Goal: Information Seeking & Learning: Learn about a topic

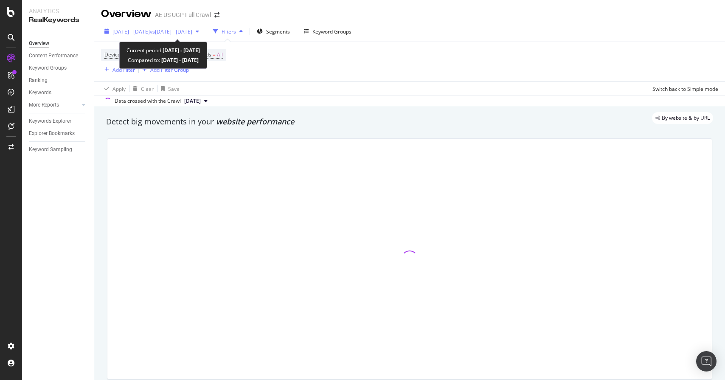
click at [145, 32] on span "[DATE] - [DATE]" at bounding box center [130, 31] width 37 height 7
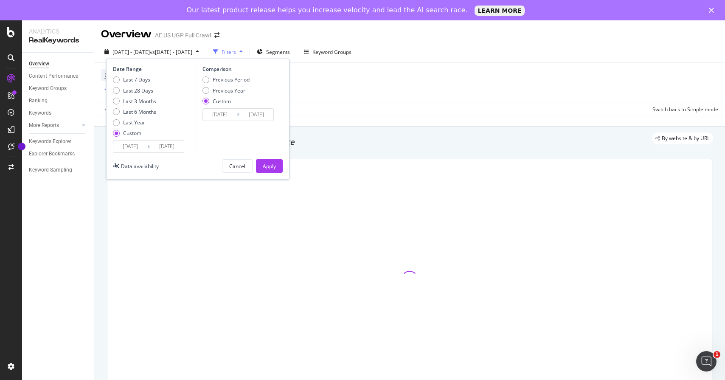
click at [135, 60] on div "Date Range Last 7 Days Last 28 Days Last 3 Months Last 6 Months Last Year Custo…" at bounding box center [197, 119] width 183 height 121
click at [130, 77] on div "Last 7 Days" at bounding box center [136, 79] width 27 height 7
type input "2025/08/09"
type input "2025/08/15"
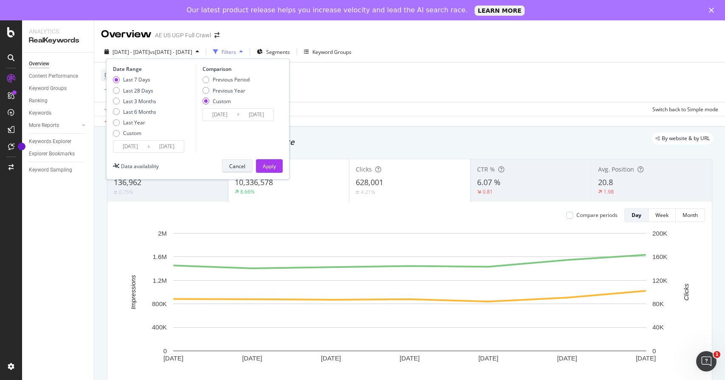
click at [240, 167] on div "Cancel" at bounding box center [237, 165] width 16 height 7
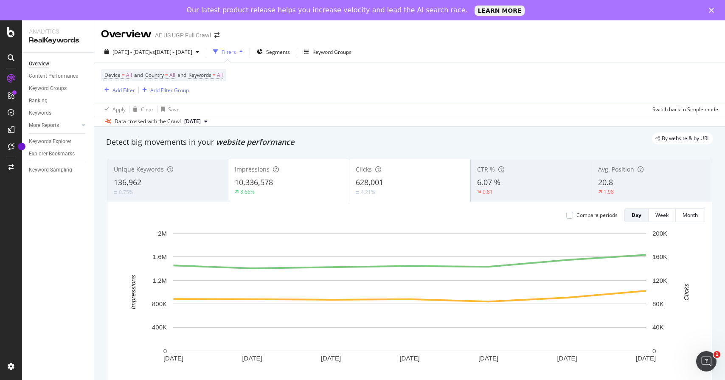
click at [37, 246] on div "Overview Content Performance Keyword Groups Ranking Keywords More Reports Count…" at bounding box center [58, 226] width 72 height 347
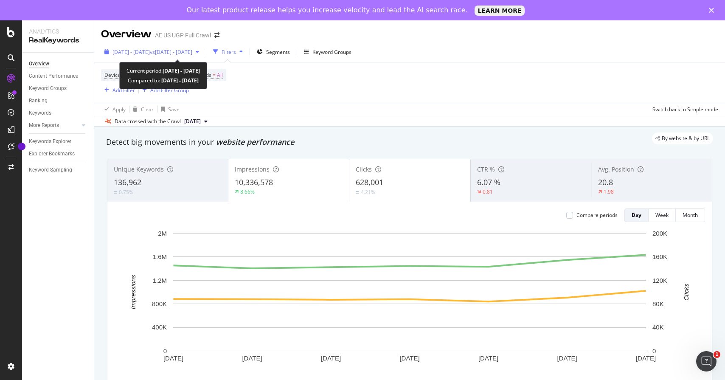
click at [181, 53] on span "vs 2021 Sep. 12th - Sep. 18th" at bounding box center [171, 51] width 42 height 7
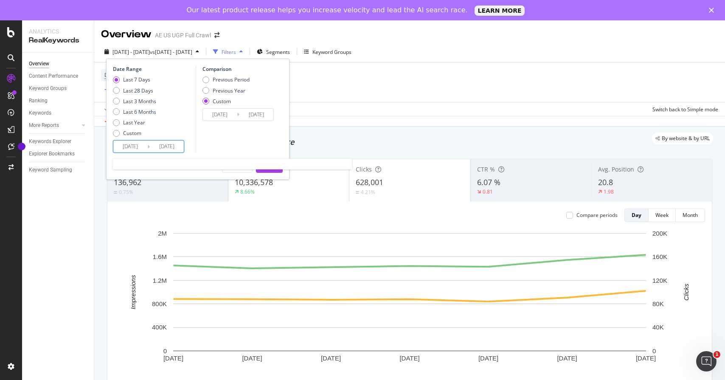
click at [135, 141] on input "2025/08/09" at bounding box center [130, 146] width 34 height 12
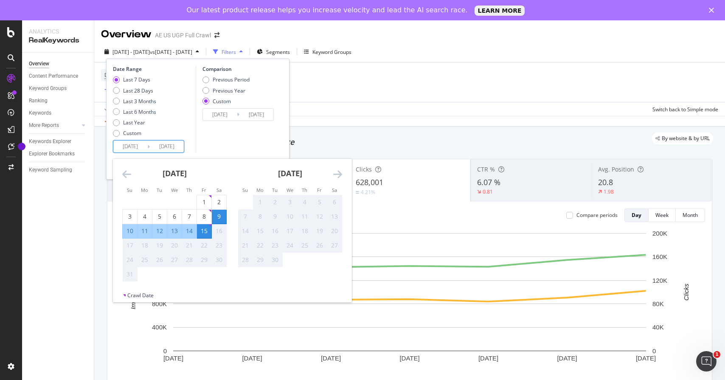
click at [214, 214] on div "9" at bounding box center [219, 216] width 14 height 8
click at [199, 218] on div "8" at bounding box center [204, 216] width 14 height 8
type input "[DATE]"
click at [185, 232] on div "14" at bounding box center [189, 231] width 14 height 8
type input "[DATE]"
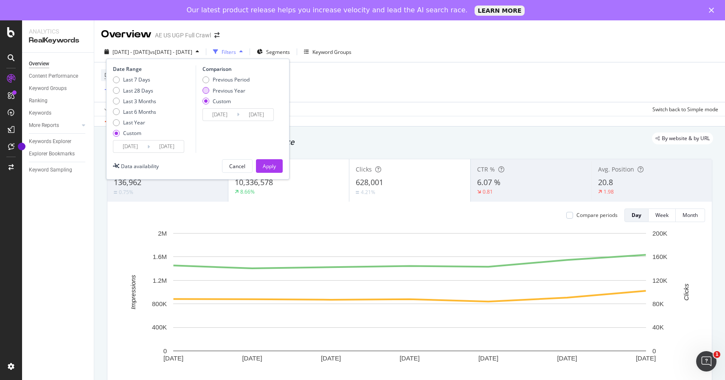
click at [229, 88] on div "Previous Year" at bounding box center [229, 90] width 33 height 7
type input "[DATE]"
click at [274, 163] on div "Apply" at bounding box center [269, 165] width 13 height 7
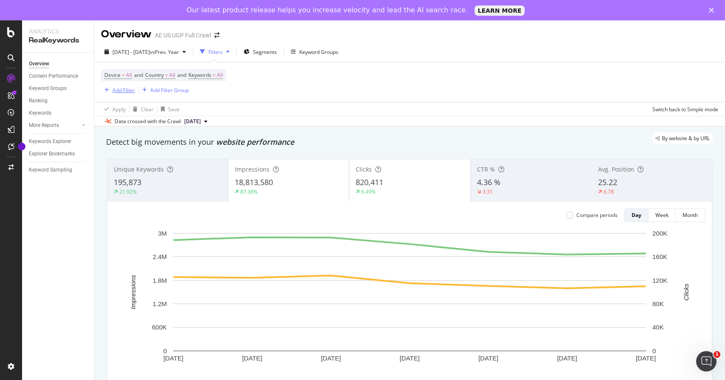
click at [123, 93] on div "Add Filter" at bounding box center [123, 90] width 22 height 7
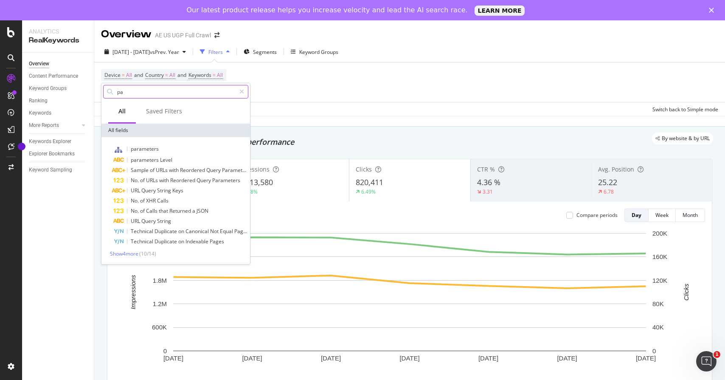
type input "p"
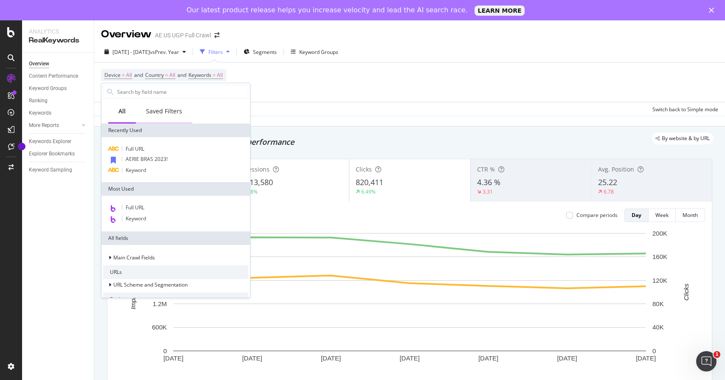
click at [156, 114] on div "Saved Filters" at bounding box center [164, 111] width 36 height 8
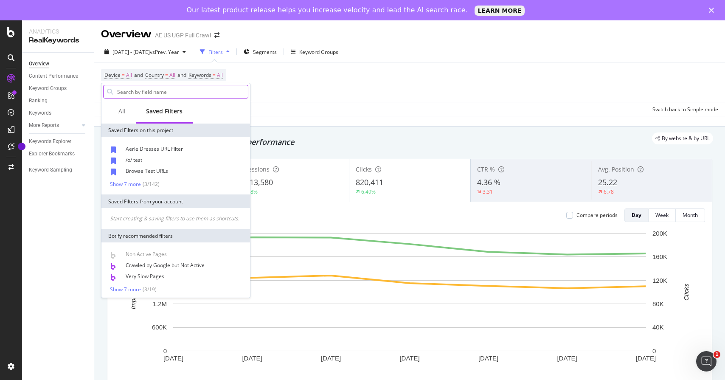
click at [146, 92] on input "text" at bounding box center [181, 91] width 131 height 13
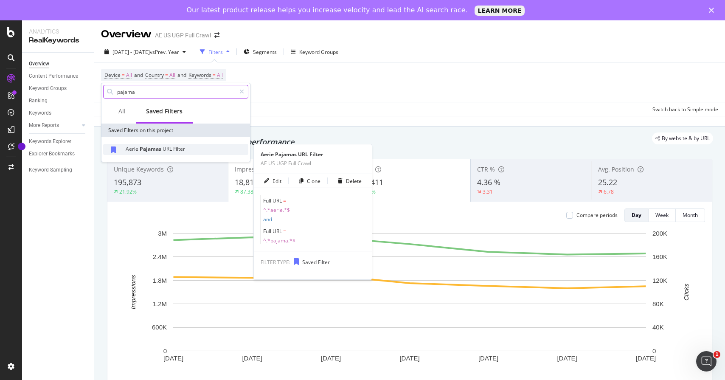
type input "pajama"
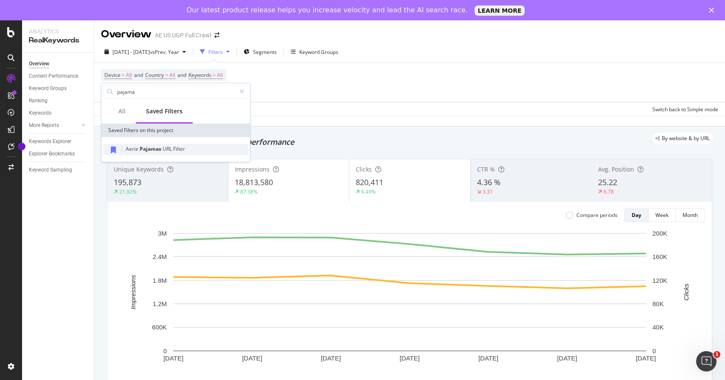
click at [145, 152] on div "Aerie Pajamas URL Filter" at bounding box center [175, 149] width 145 height 11
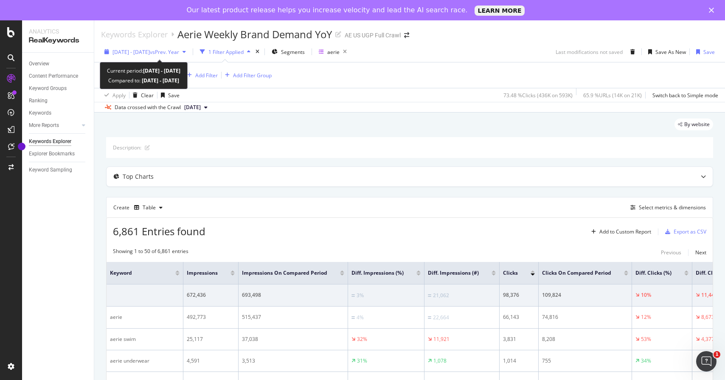
click at [179, 49] on span "vs Prev. Year" at bounding box center [164, 51] width 29 height 7
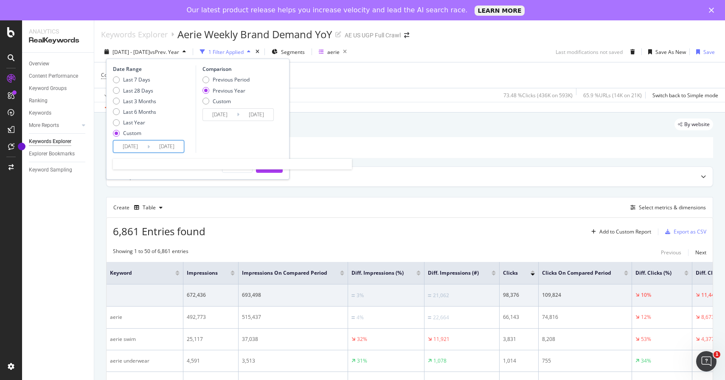
click at [130, 148] on input "[DATE]" at bounding box center [130, 146] width 34 height 12
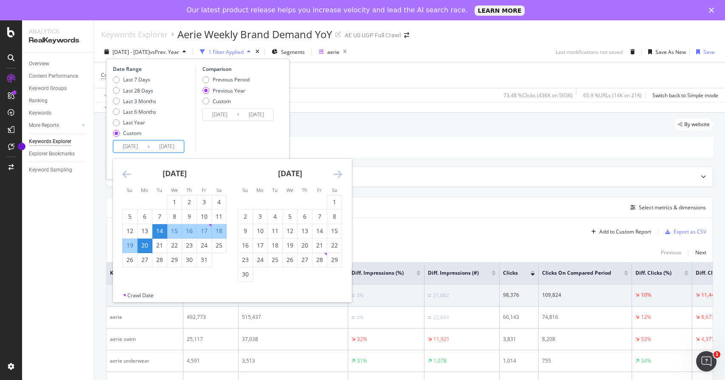
click at [341, 176] on icon "Move forward to switch to the next month." at bounding box center [337, 174] width 9 height 10
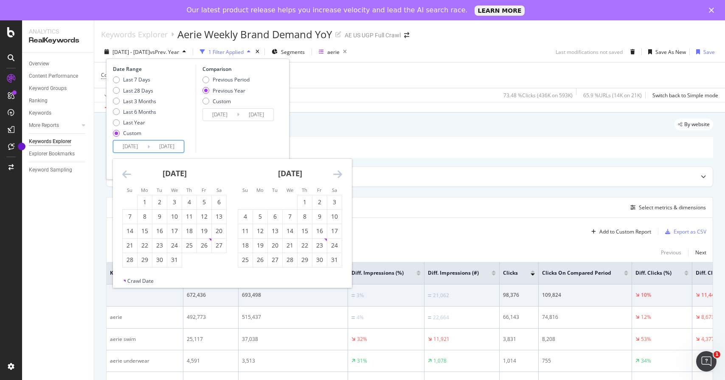
click at [341, 176] on icon "Move forward to switch to the next month." at bounding box center [337, 174] width 9 height 10
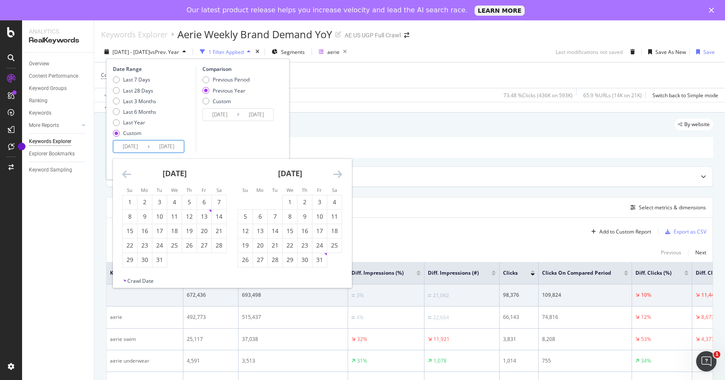
click at [341, 176] on icon "Move forward to switch to the next month." at bounding box center [337, 174] width 9 height 10
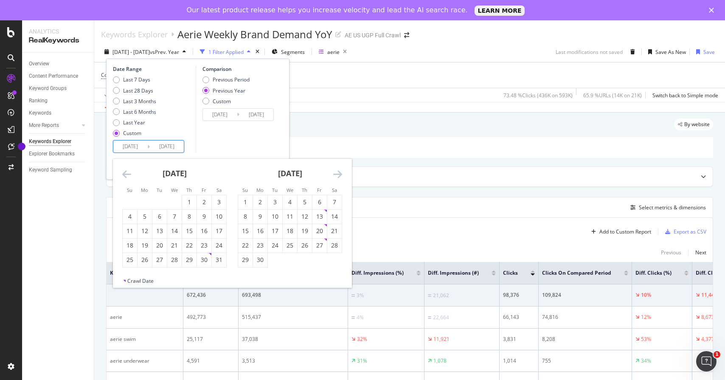
click at [341, 176] on icon "Move forward to switch to the next month." at bounding box center [337, 174] width 9 height 10
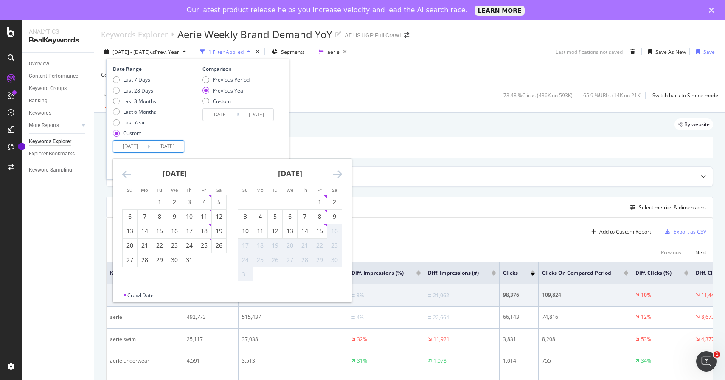
click at [341, 176] on icon "Move forward to switch to the next month." at bounding box center [337, 174] width 9 height 10
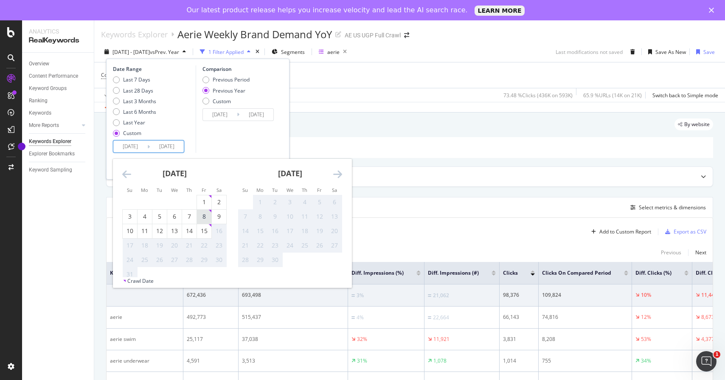
click at [208, 217] on div "8" at bounding box center [204, 216] width 14 height 8
type input "[DATE]"
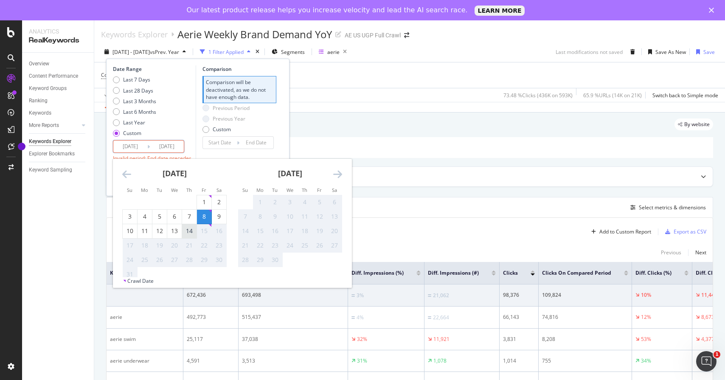
click at [187, 232] on div "14" at bounding box center [189, 231] width 14 height 8
type input "[DATE]"
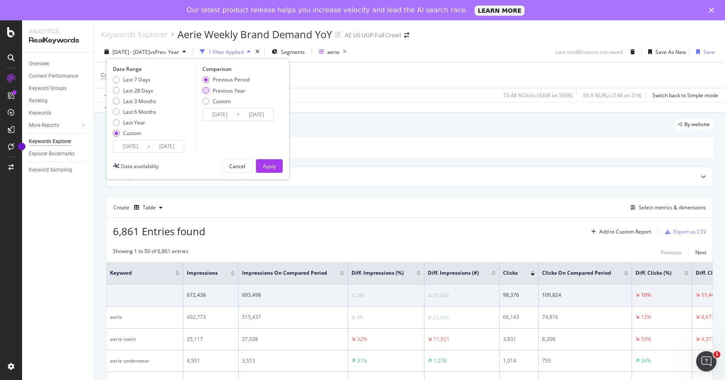
click at [216, 89] on div "Previous Year" at bounding box center [229, 90] width 33 height 7
type input "[DATE]"
click at [277, 168] on button "Apply" at bounding box center [269, 166] width 27 height 14
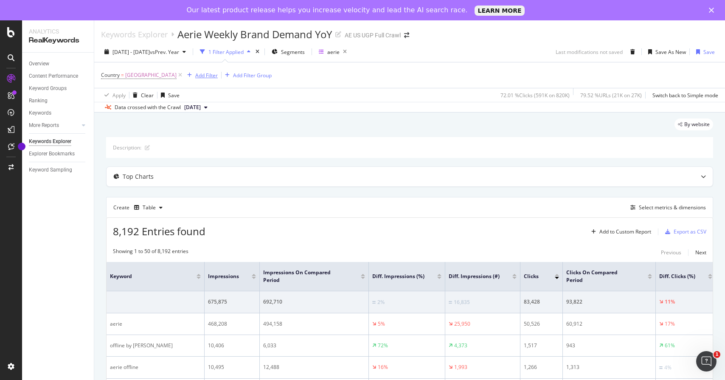
click at [214, 75] on div "Add Filter" at bounding box center [206, 75] width 22 height 7
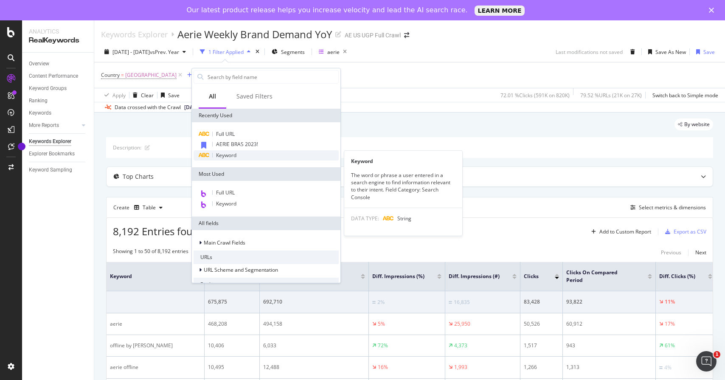
click at [223, 154] on span "Keyword" at bounding box center [226, 154] width 20 height 7
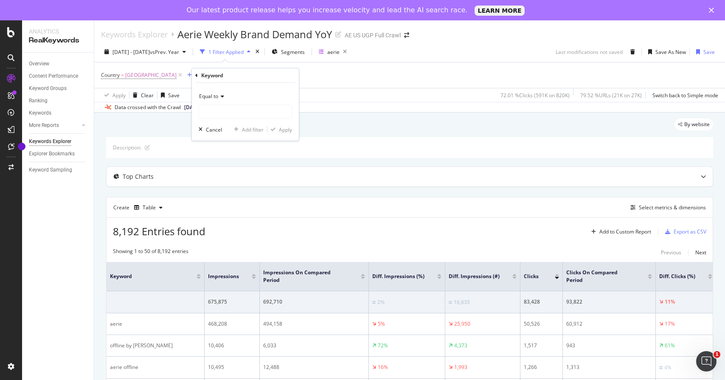
click at [168, 129] on div "By website" at bounding box center [409, 127] width 607 height 19
click at [270, 73] on icon at bounding box center [266, 75] width 7 height 8
click at [211, 76] on div "Add Filter" at bounding box center [206, 75] width 22 height 7
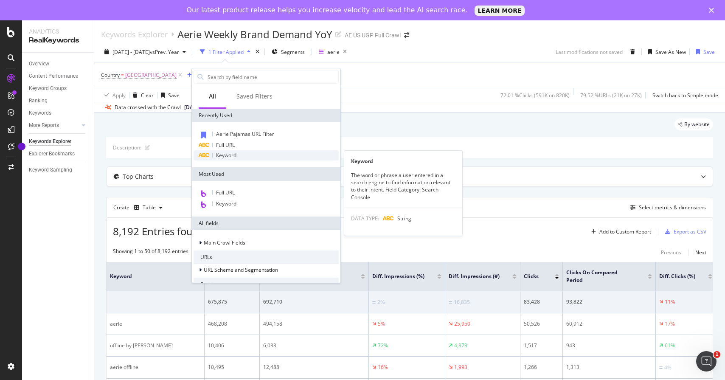
click at [229, 156] on span "Keyword" at bounding box center [226, 154] width 20 height 7
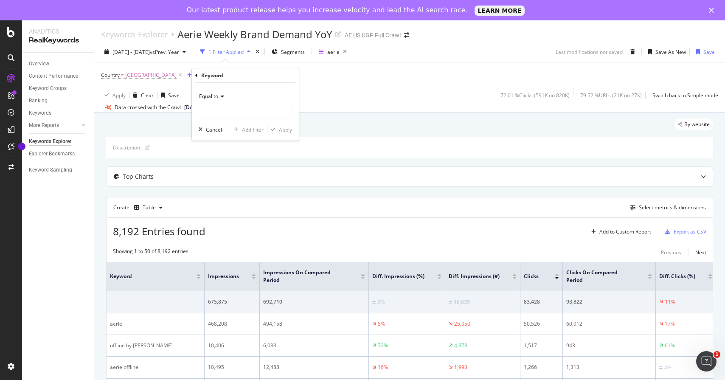
click at [224, 95] on div "Equal to" at bounding box center [245, 97] width 93 height 14
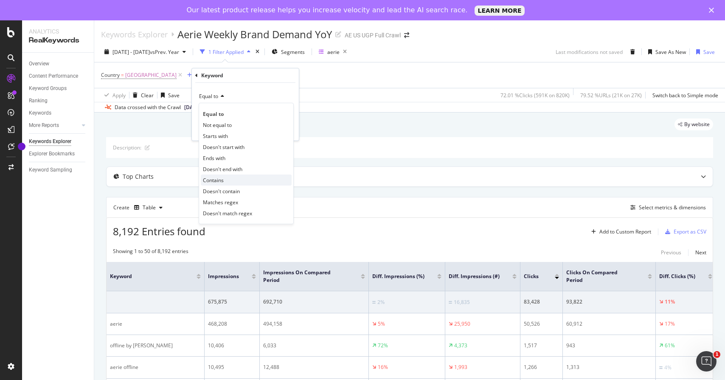
click at [227, 183] on div "Contains" at bounding box center [246, 179] width 91 height 11
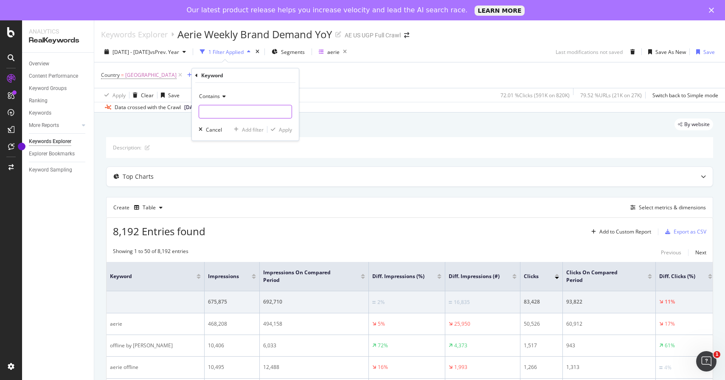
click at [236, 114] on input "text" at bounding box center [245, 112] width 92 height 14
type input "swee"
click at [281, 129] on div "Apply" at bounding box center [285, 129] width 13 height 7
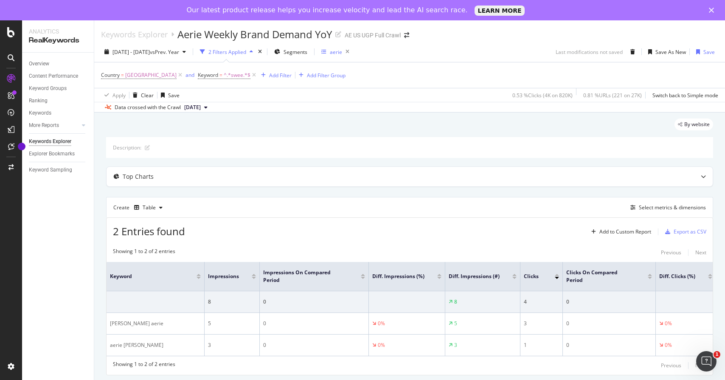
click at [342, 53] on div "aerie" at bounding box center [336, 51] width 12 height 7
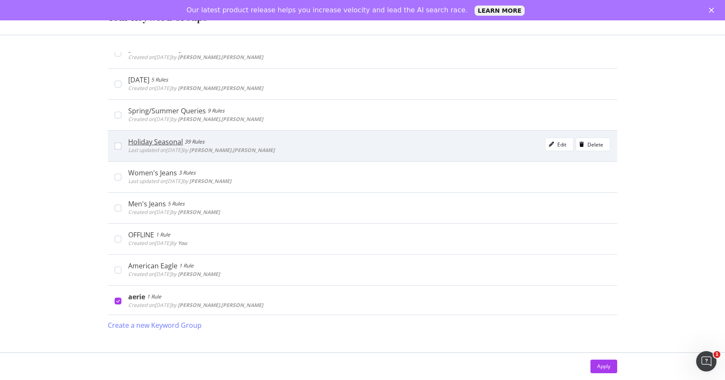
scroll to position [57, 0]
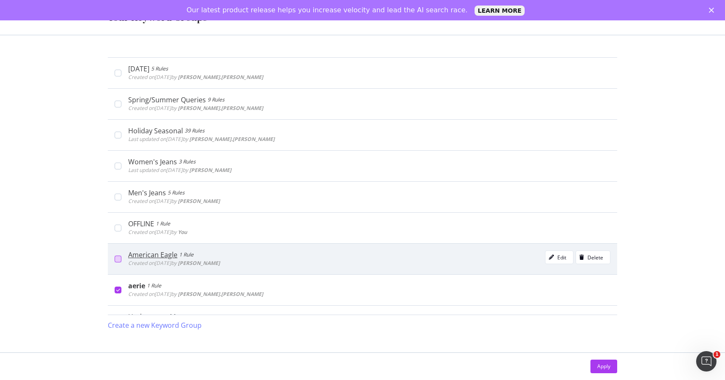
click at [119, 258] on div "modal" at bounding box center [118, 258] width 7 height 7
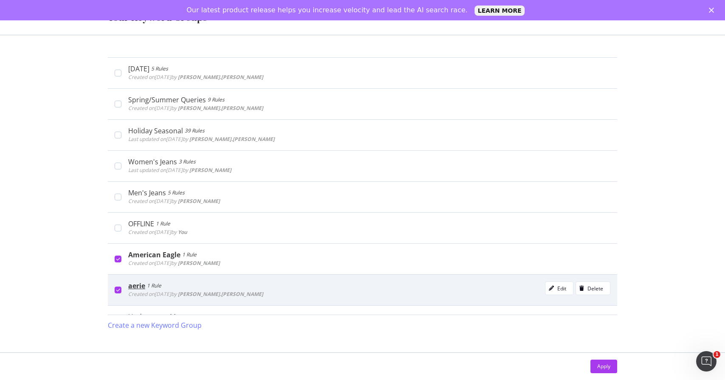
click at [116, 288] on icon "modal" at bounding box center [118, 290] width 4 height 4
click at [597, 363] on div "Apply" at bounding box center [603, 365] width 13 height 7
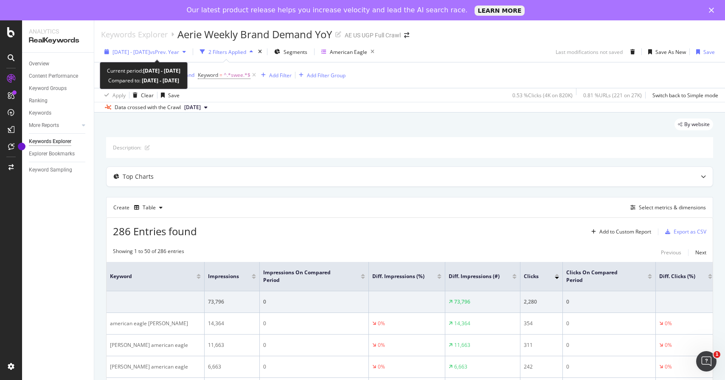
click at [162, 48] on div "[DATE] - [DATE] vs Prev. Year" at bounding box center [145, 51] width 88 height 13
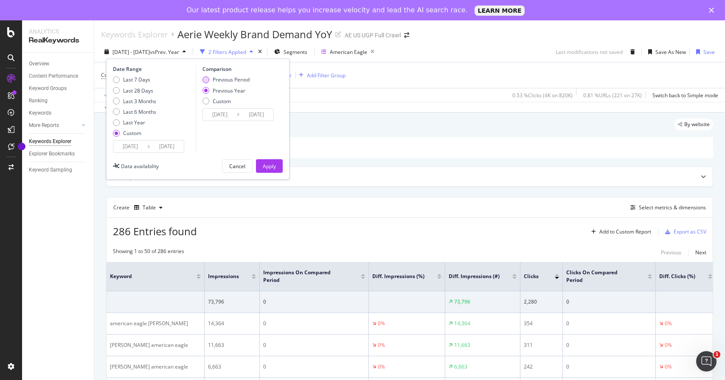
click at [230, 77] on div "Previous Period" at bounding box center [231, 79] width 37 height 7
type input "[DATE]"
click at [268, 166] on div "Apply" at bounding box center [269, 165] width 13 height 7
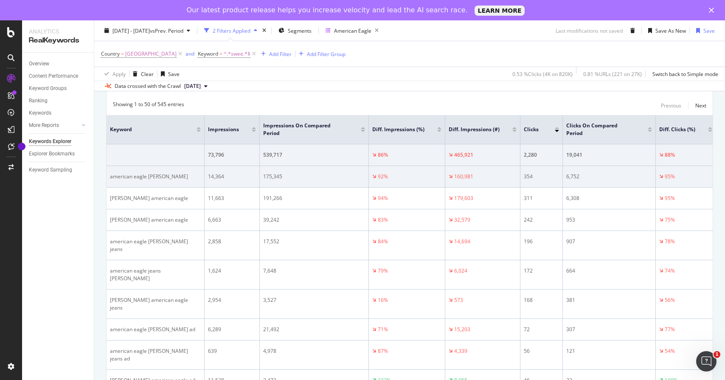
scroll to position [162, 0]
